Goal: Task Accomplishment & Management: Use online tool/utility

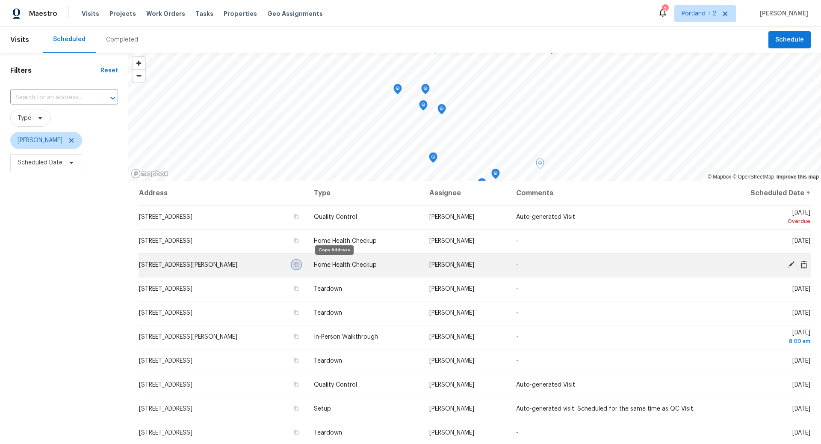
click at [299, 265] on icon "button" at bounding box center [296, 264] width 4 height 5
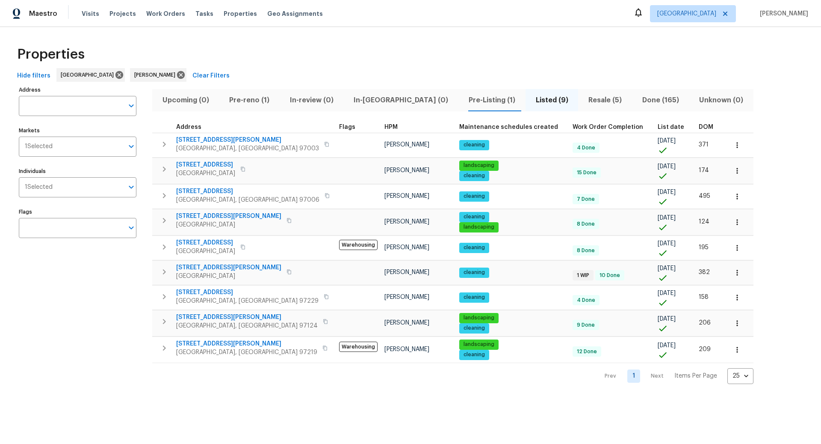
click at [250, 94] on span "Pre-reno (1)" at bounding box center [250, 100] width 50 height 12
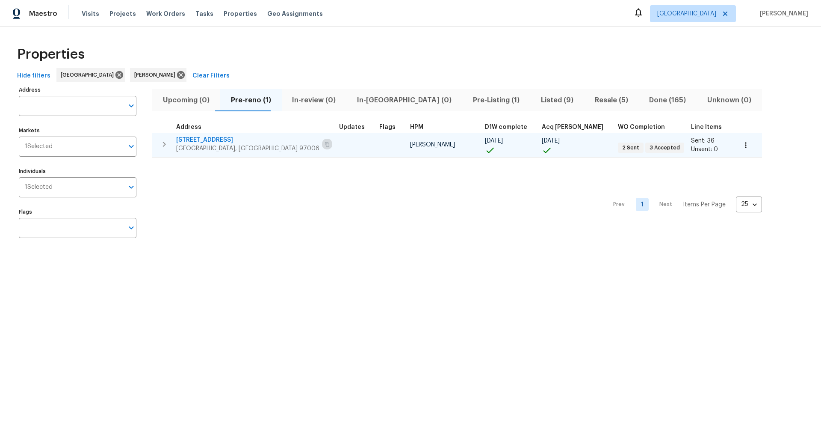
click at [325, 144] on icon "button" at bounding box center [327, 144] width 5 height 5
click at [163, 142] on icon "button" at bounding box center [164, 144] width 3 height 5
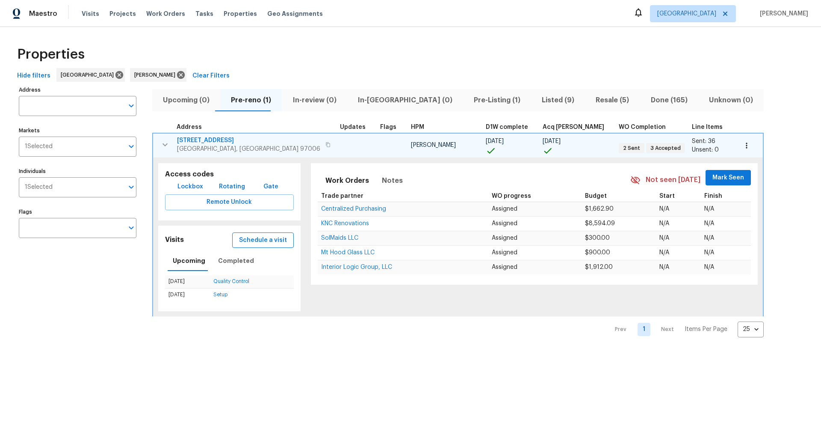
click at [242, 236] on span "Schedule a visit" at bounding box center [263, 240] width 48 height 11
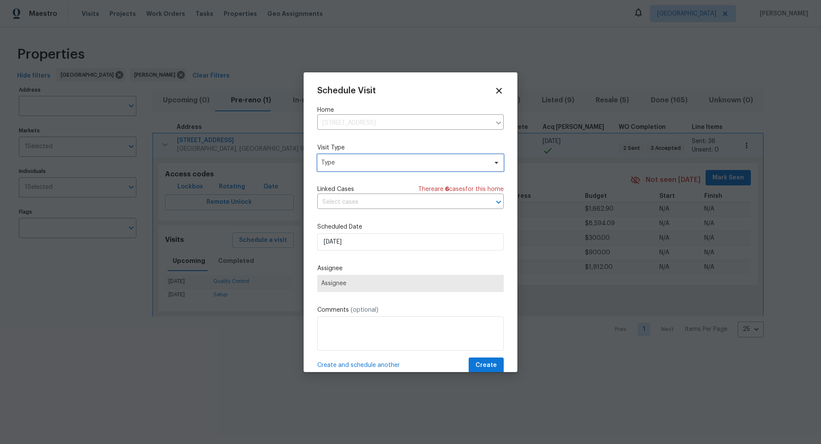
click at [389, 159] on span "Type" at bounding box center [404, 162] width 166 height 9
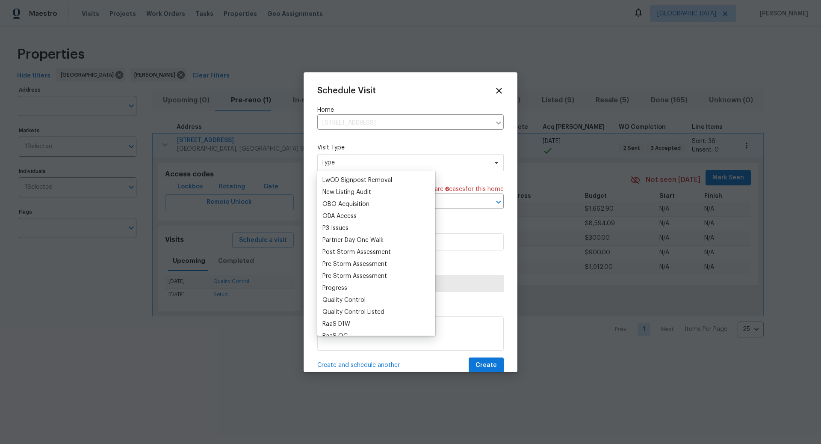
scroll to position [492, 0]
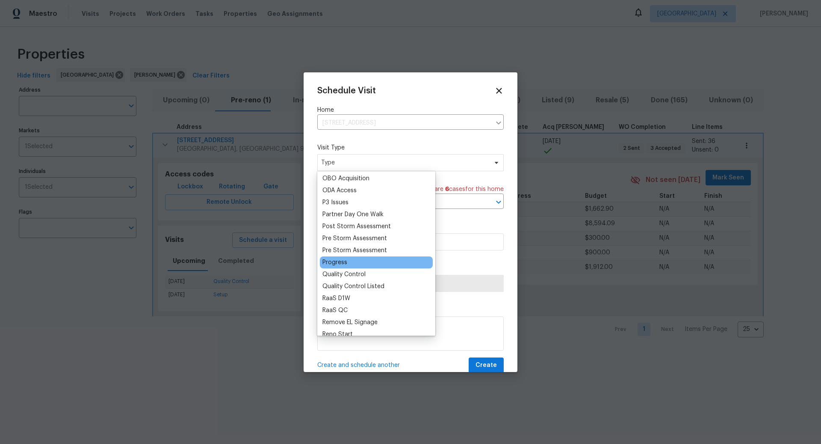
click at [339, 262] on div "Progress" at bounding box center [335, 262] width 25 height 9
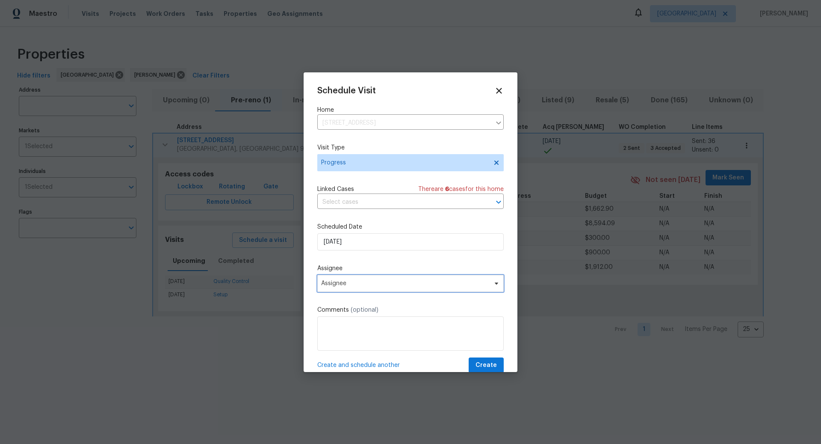
click at [359, 285] on span "Assignee" at bounding box center [405, 283] width 168 height 7
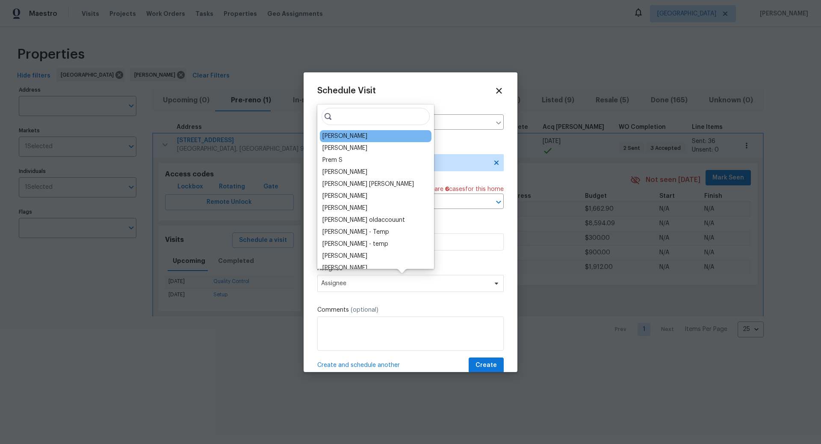
click at [335, 140] on div "[PERSON_NAME]" at bounding box center [376, 136] width 112 height 12
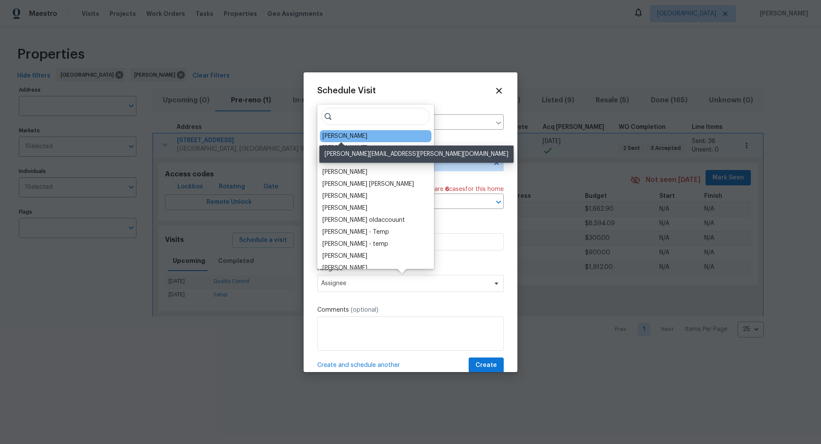
click at [335, 133] on div "[PERSON_NAME]" at bounding box center [345, 136] width 45 height 9
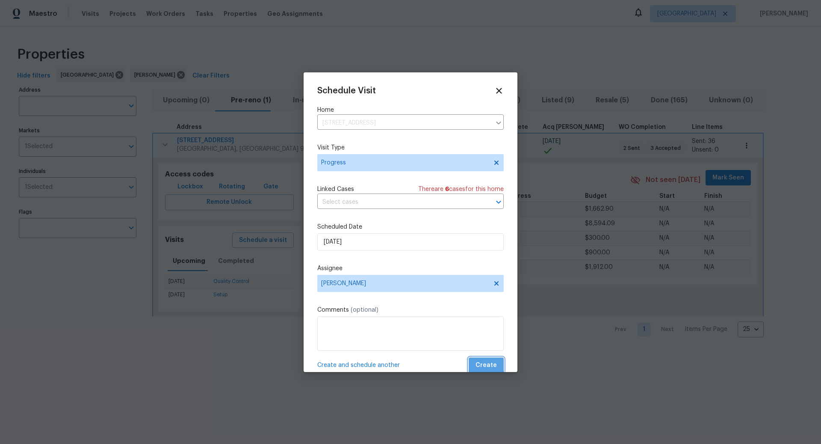
click at [487, 364] on span "Create" at bounding box center [486, 365] width 21 height 11
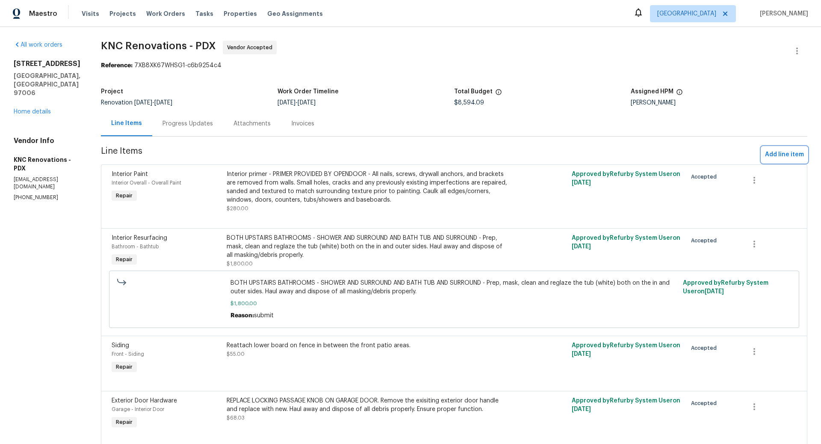
click at [779, 154] on span "Add line item" at bounding box center [784, 154] width 39 height 11
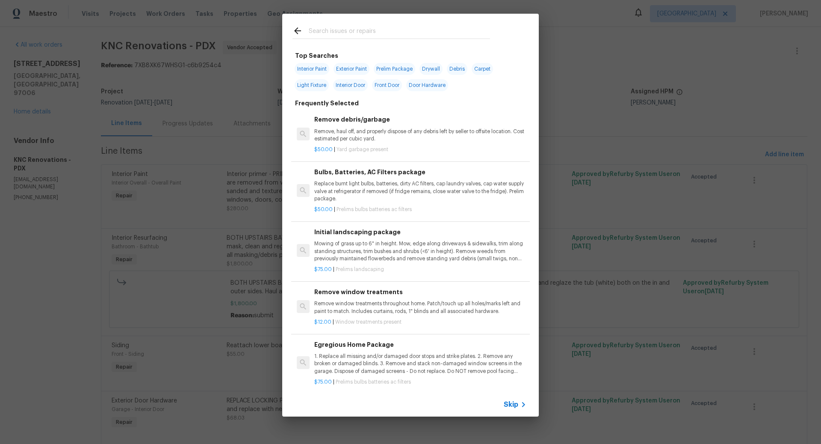
click at [511, 403] on span "Skip" at bounding box center [511, 404] width 15 height 9
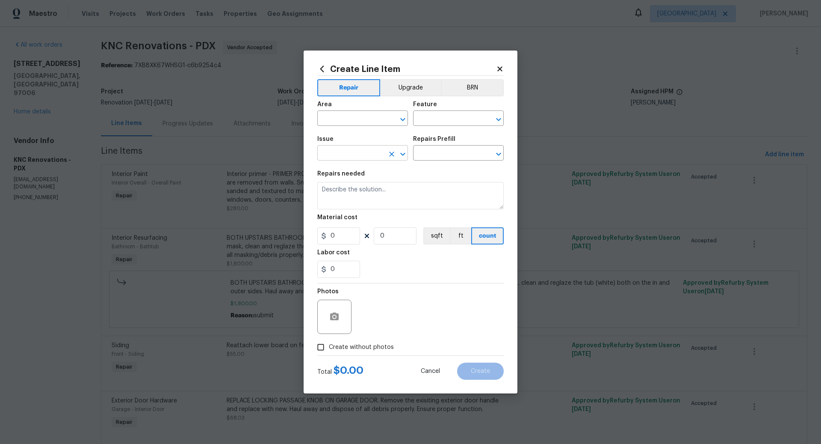
click at [329, 153] on input "text" at bounding box center [350, 153] width 67 height 13
click at [344, 206] on li "Wallpaper" at bounding box center [362, 208] width 91 height 14
type input "Wallpaper"
click at [431, 154] on input "text" at bounding box center [446, 153] width 67 height 13
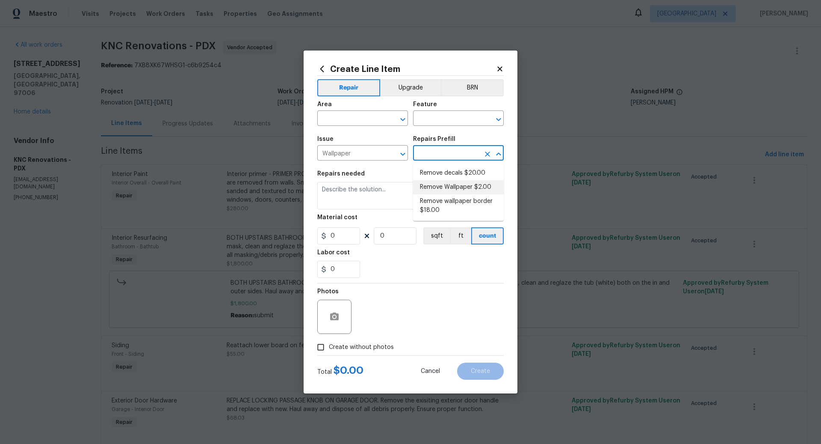
click at [440, 187] on li "Remove Wallpaper $2.00" at bounding box center [458, 187] width 91 height 14
type input "Walls and Ceiling"
type input "Remove Wallpaper $2.00"
type textarea "Remove wallpaper and texture walls to best match existing conditions"
type input "2"
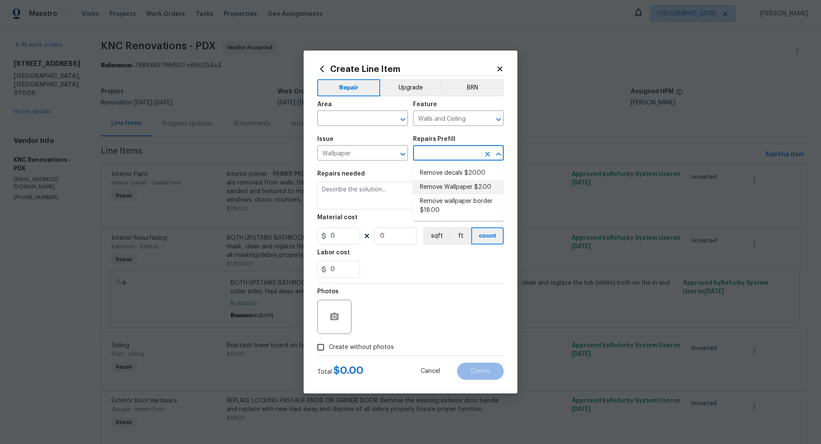
type input "1"
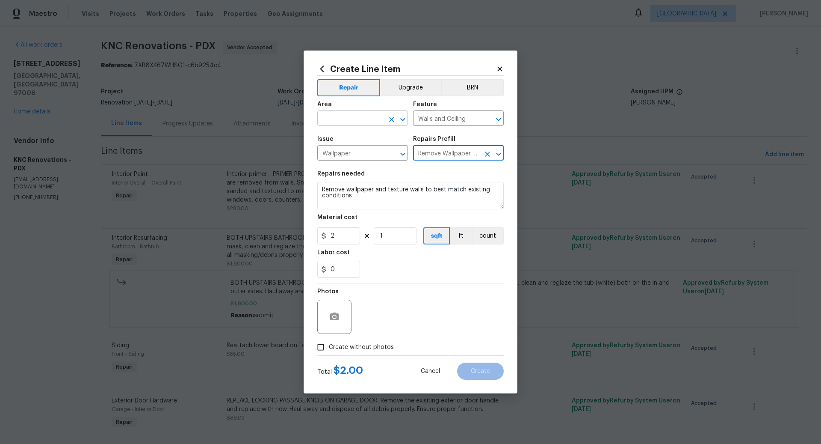
click at [342, 118] on input "text" at bounding box center [350, 119] width 67 height 13
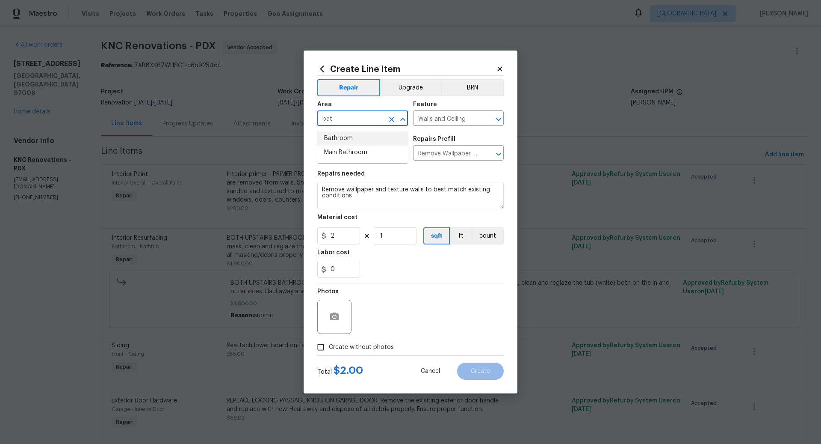
click at [341, 136] on li "Bathroom" at bounding box center [362, 138] width 91 height 14
type input "Bathroom"
click at [386, 238] on input "1" at bounding box center [395, 235] width 43 height 17
type input "100"
click at [323, 344] on input "Create without photos" at bounding box center [321, 347] width 16 height 16
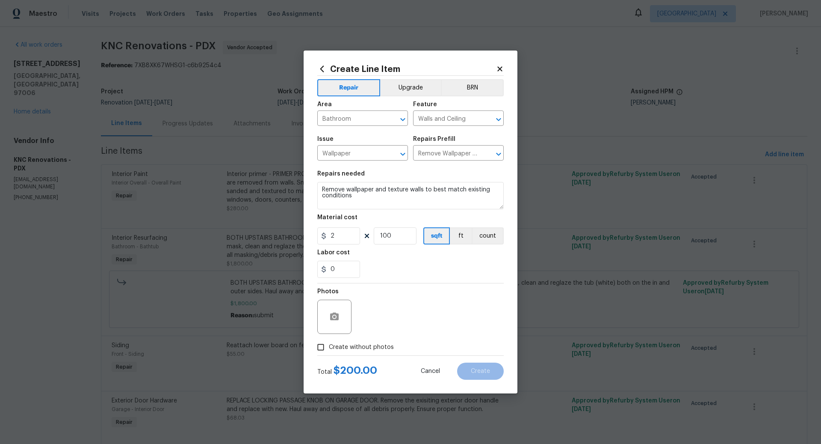
checkbox input "true"
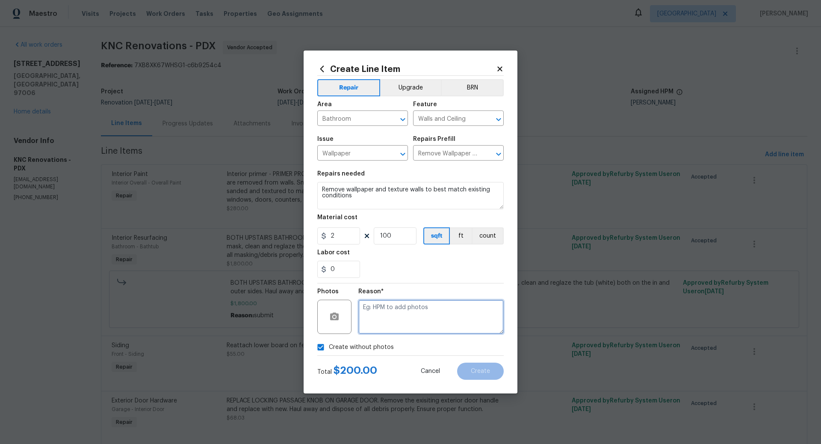
click at [400, 318] on textarea at bounding box center [431, 316] width 145 height 34
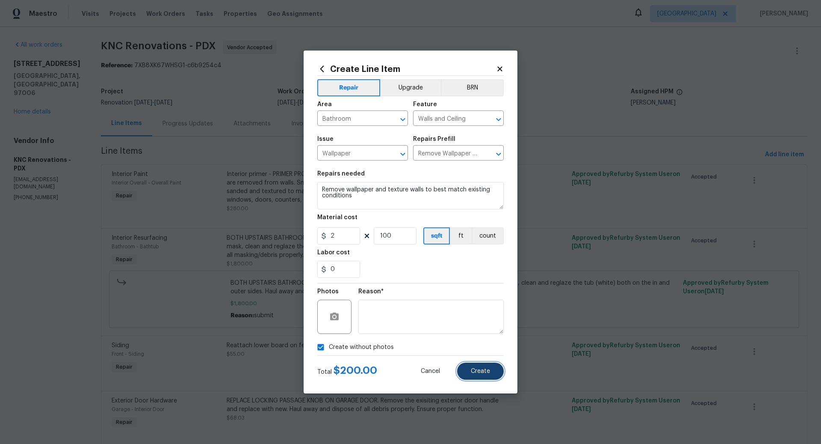
click at [482, 369] on span "Create" at bounding box center [480, 371] width 19 height 6
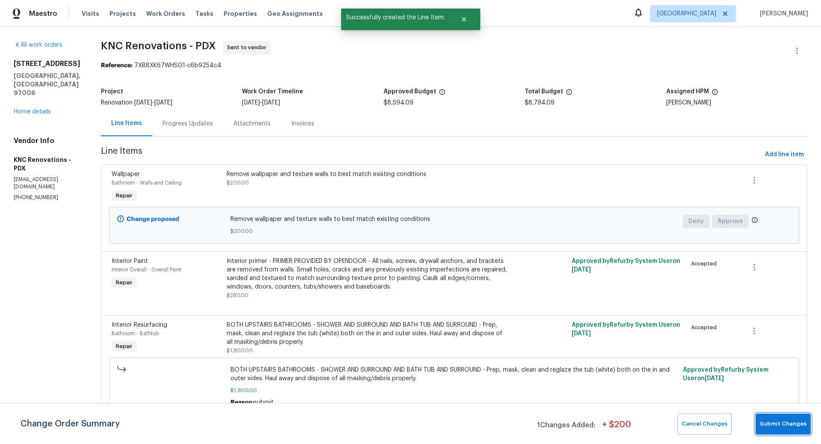
click at [788, 429] on button "Submit Changes" at bounding box center [783, 423] width 55 height 21
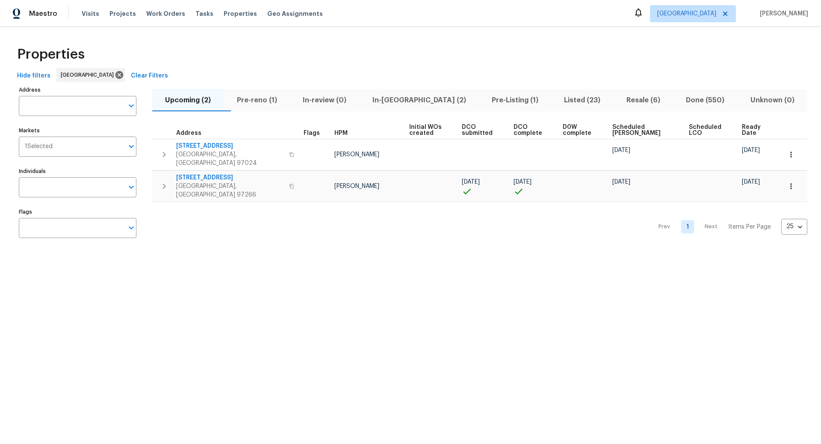
click at [274, 98] on span "Pre-reno (1)" at bounding box center [257, 100] width 56 height 12
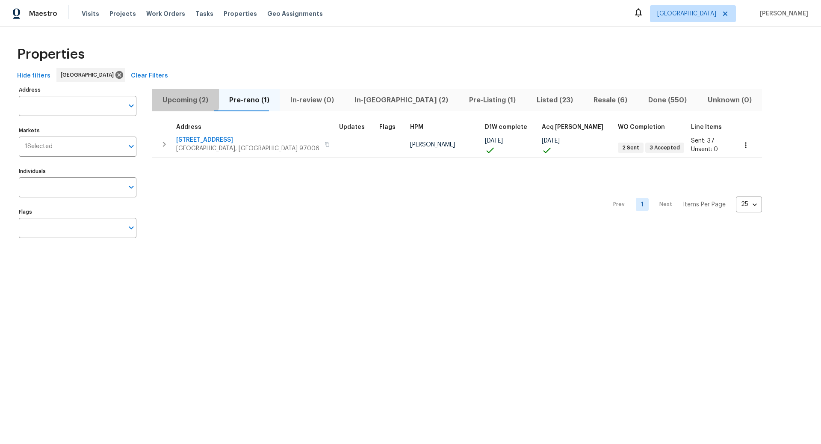
click at [185, 98] on span "Upcoming (2)" at bounding box center [185, 100] width 56 height 12
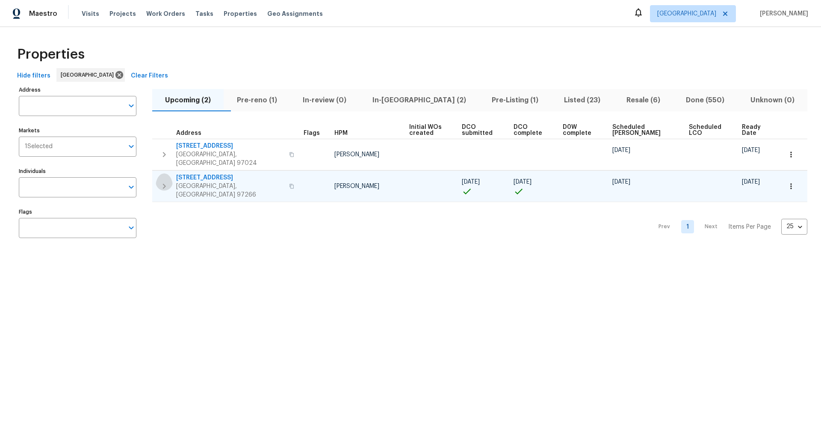
click at [163, 181] on icon "button" at bounding box center [164, 186] width 10 height 10
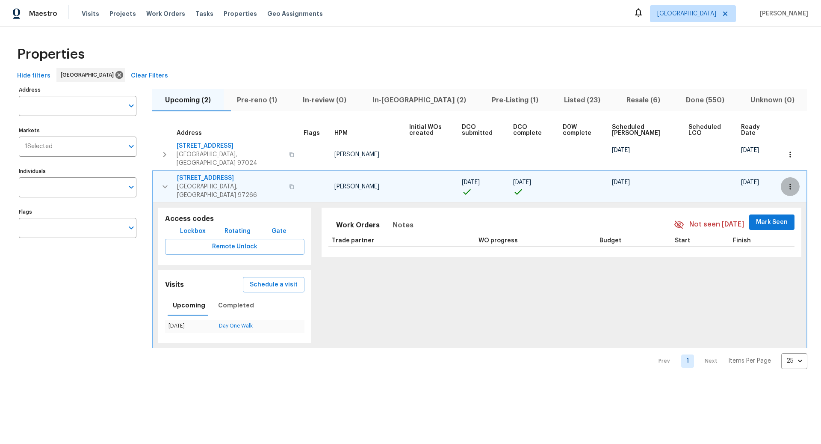
click at [791, 182] on icon "button" at bounding box center [790, 186] width 9 height 9
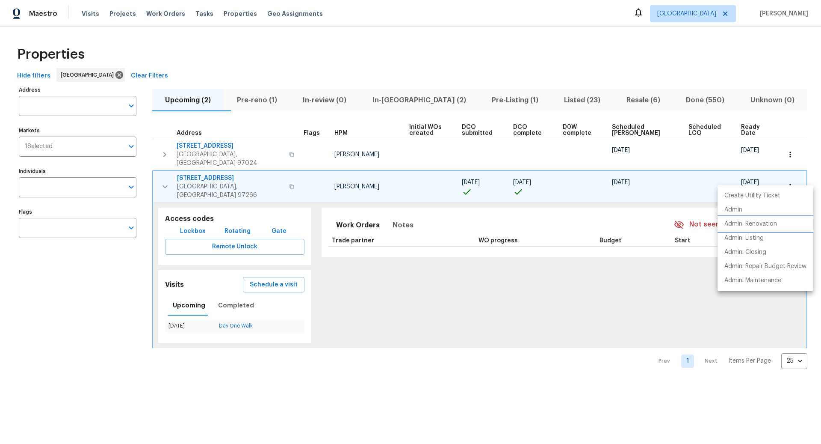
click at [746, 225] on p "Admin: Renovation" at bounding box center [751, 223] width 53 height 9
